Goal: Entertainment & Leisure: Consume media (video, audio)

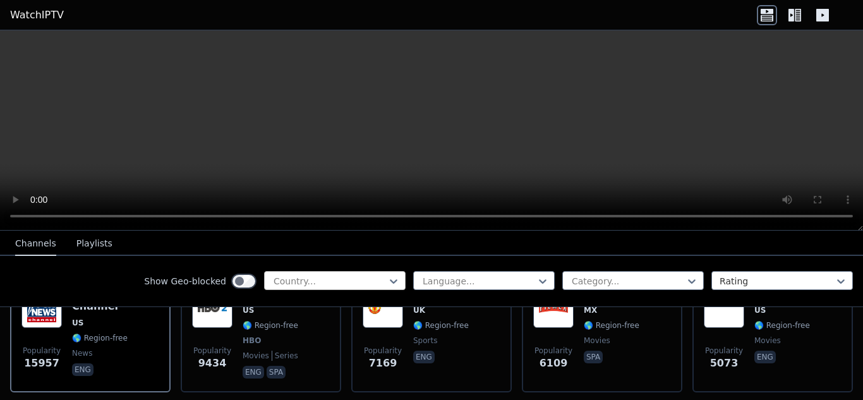
scroll to position [189, 0]
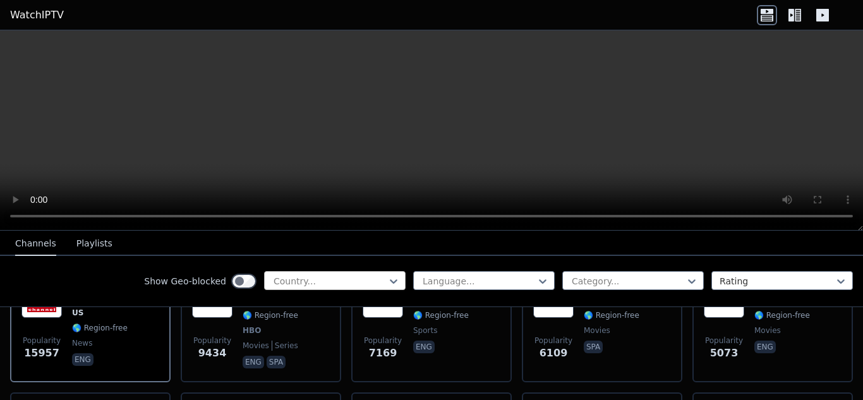
click at [314, 284] on div at bounding box center [329, 281] width 115 height 13
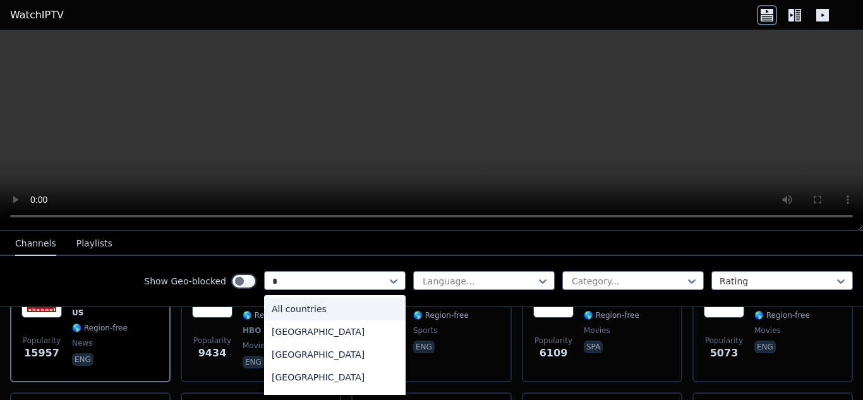
type input "**"
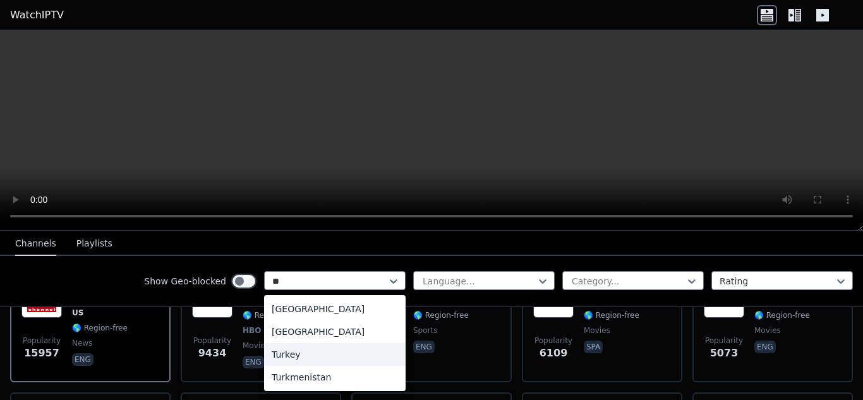
click at [284, 350] on div "Turkey" at bounding box center [334, 354] width 141 height 23
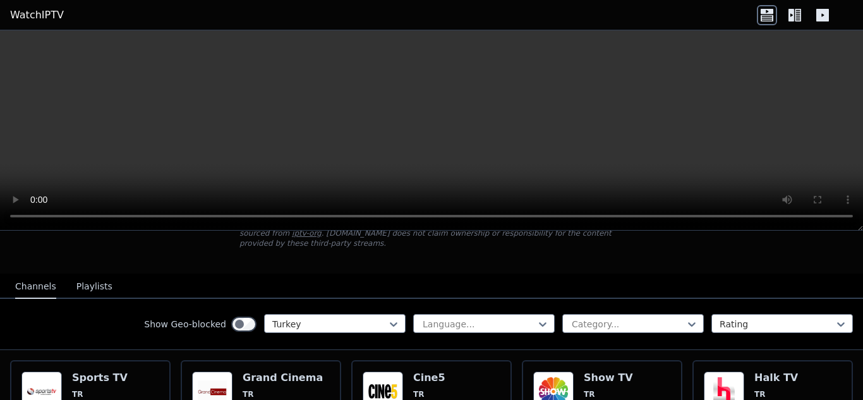
scroll to position [126, 0]
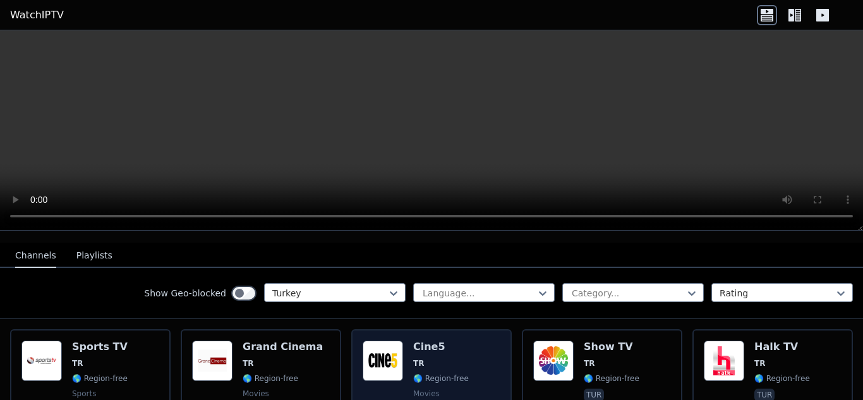
click at [426, 373] on span "🌎 Region-free" at bounding box center [441, 378] width 56 height 10
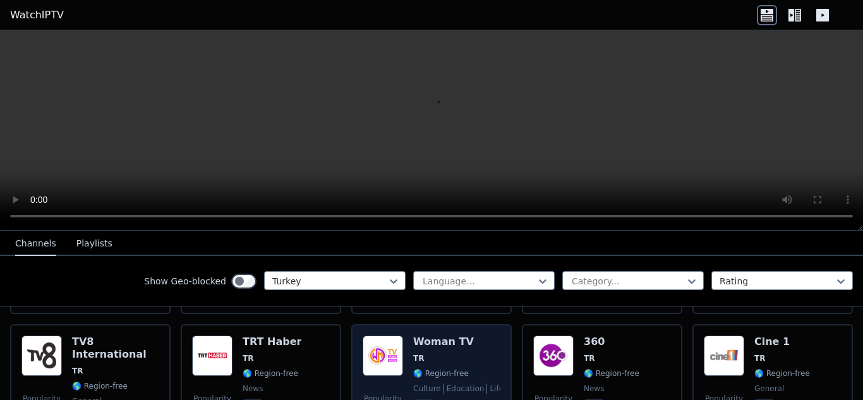
scroll to position [253, 0]
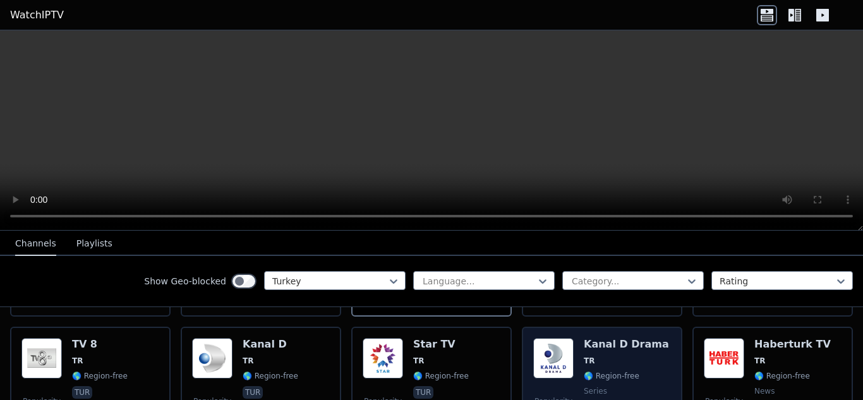
click at [583, 371] on span "🌎 Region-free" at bounding box center [611, 376] width 56 height 10
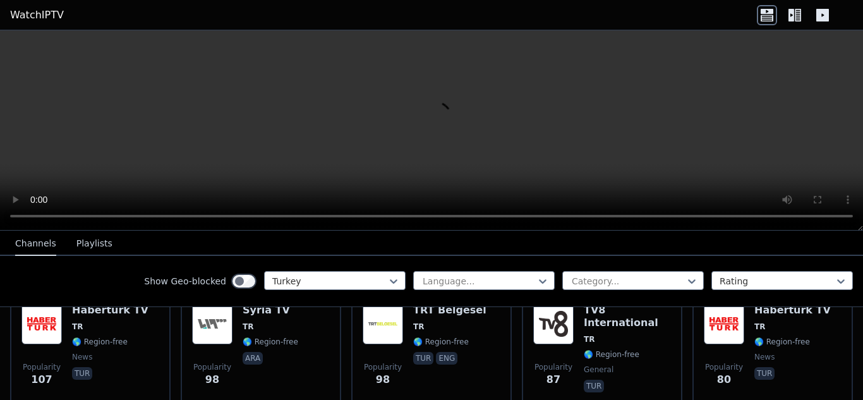
scroll to position [505, 0]
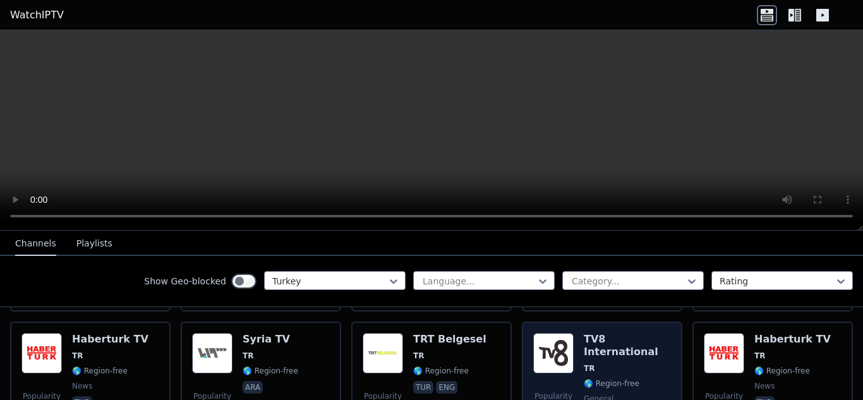
click at [571, 337] on div "Popularity 87 TV8 International TR 🌎 Region-free general tur" at bounding box center [602, 378] width 138 height 91
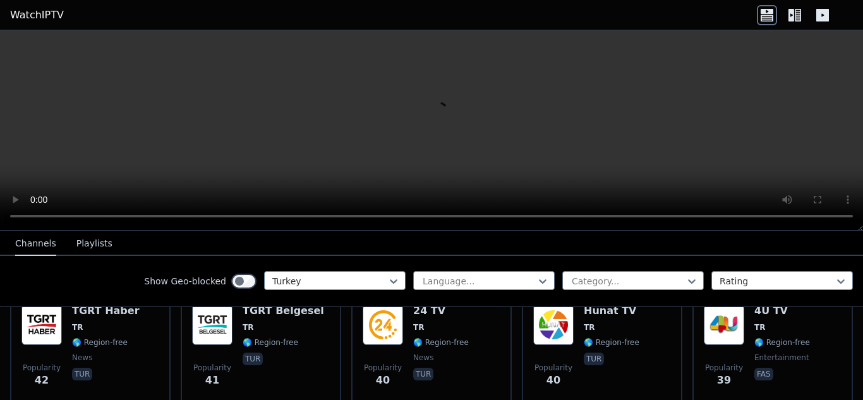
scroll to position [1073, 0]
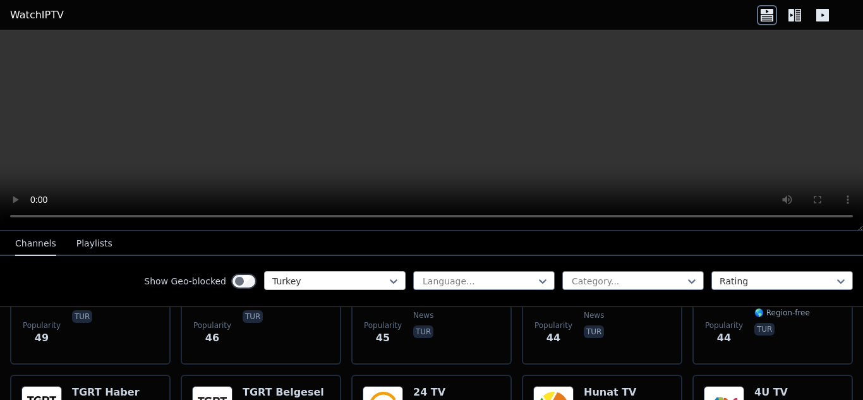
click at [318, 283] on div at bounding box center [329, 281] width 115 height 13
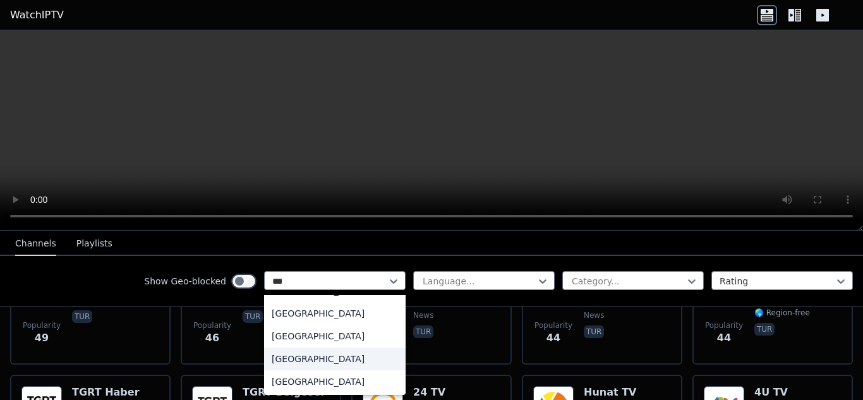
scroll to position [0, 0]
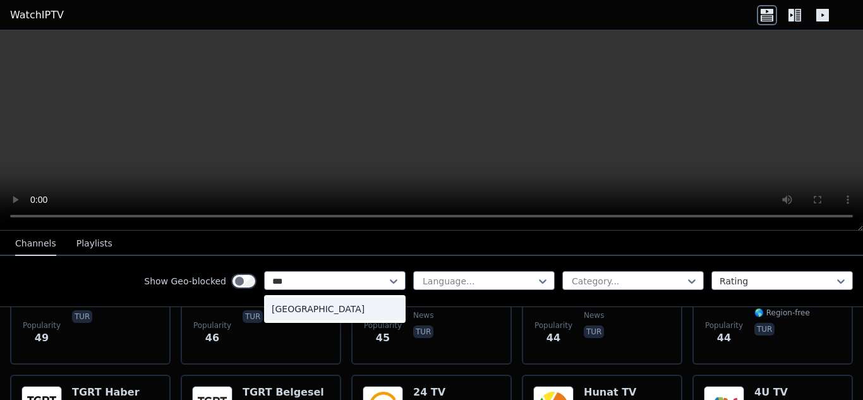
type input "****"
click at [313, 308] on div "[GEOGRAPHIC_DATA]" at bounding box center [334, 308] width 141 height 23
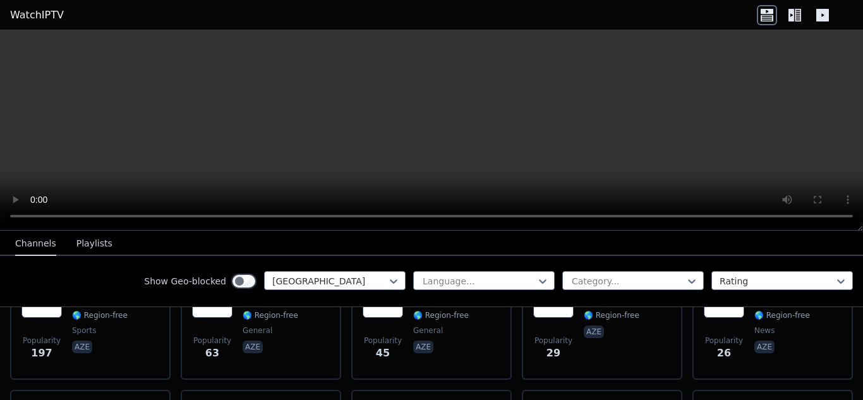
scroll to position [126, 0]
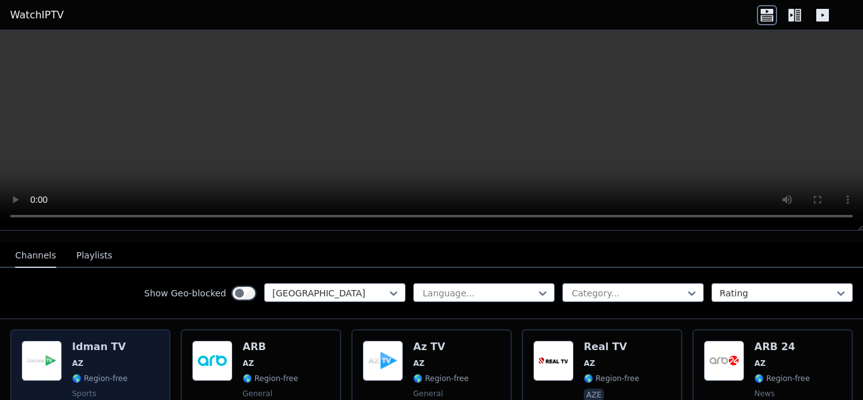
click at [124, 361] on div "Popularity 197 Idman TV AZ 🌎 Region-free sports aze" at bounding box center [90, 385] width 138 height 91
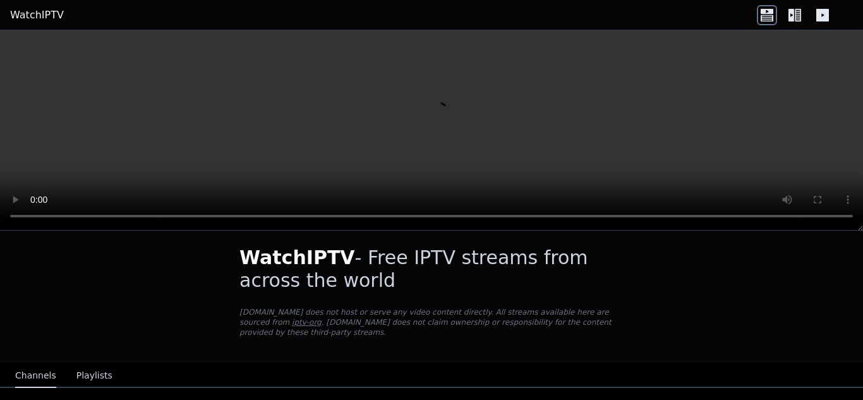
scroll to position [0, 0]
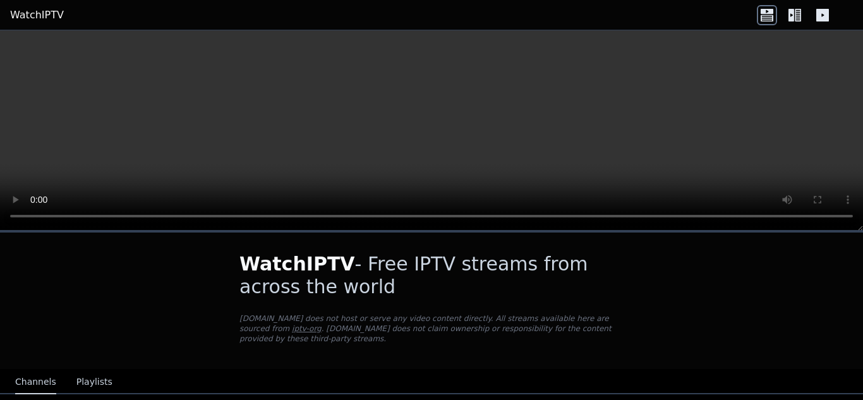
click at [793, 24] on icon at bounding box center [794, 15] width 20 height 20
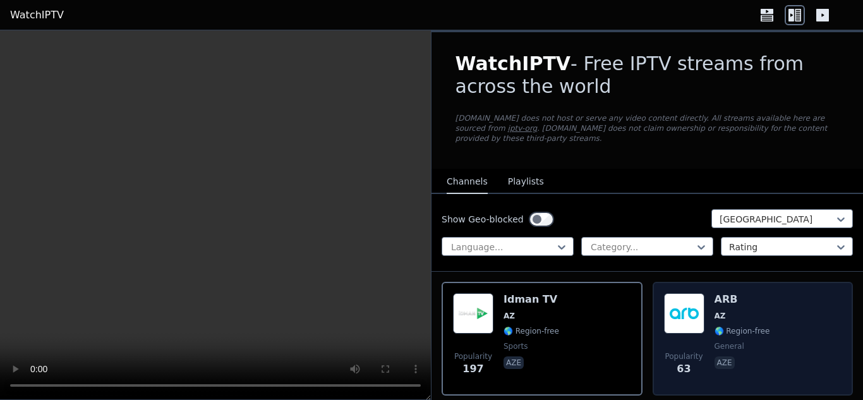
click at [728, 326] on div "ARB AZ 🌎 Region-free general aze" at bounding box center [742, 338] width 56 height 91
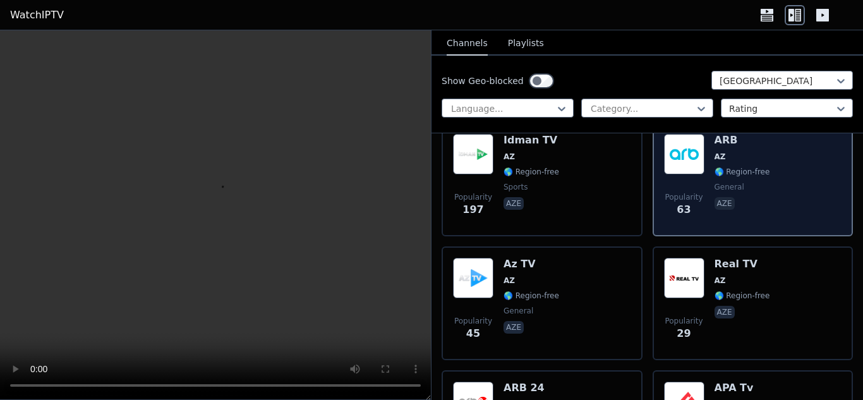
scroll to position [189, 0]
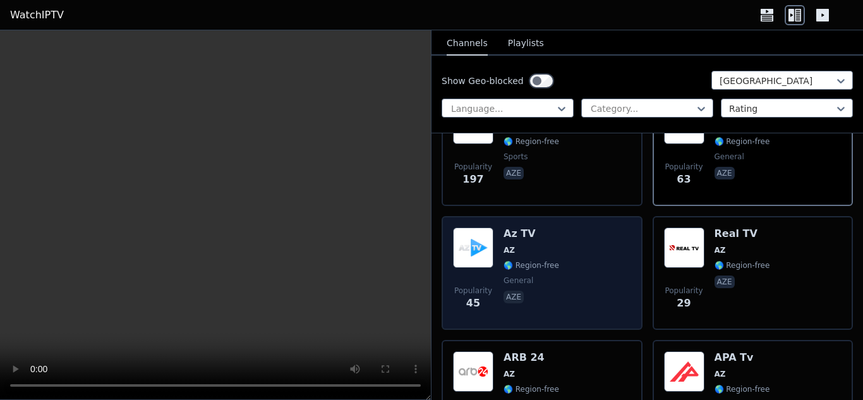
click at [543, 260] on span "🌎 Region-free" at bounding box center [531, 265] width 56 height 10
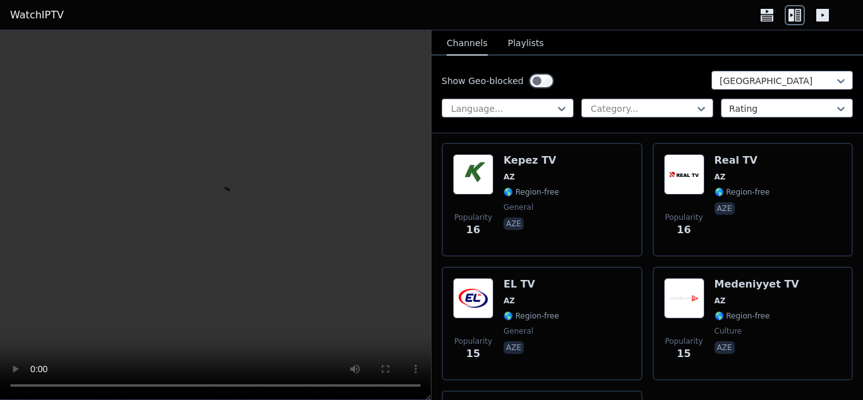
scroll to position [905, 0]
